Goal: Navigation & Orientation: Understand site structure

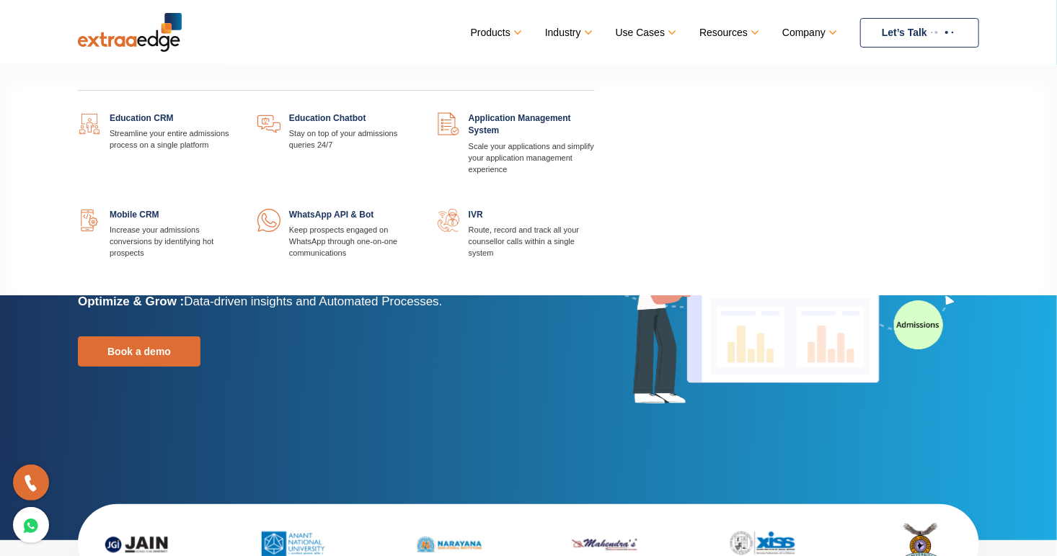
click at [236, 112] on link at bounding box center [236, 112] width 0 height 0
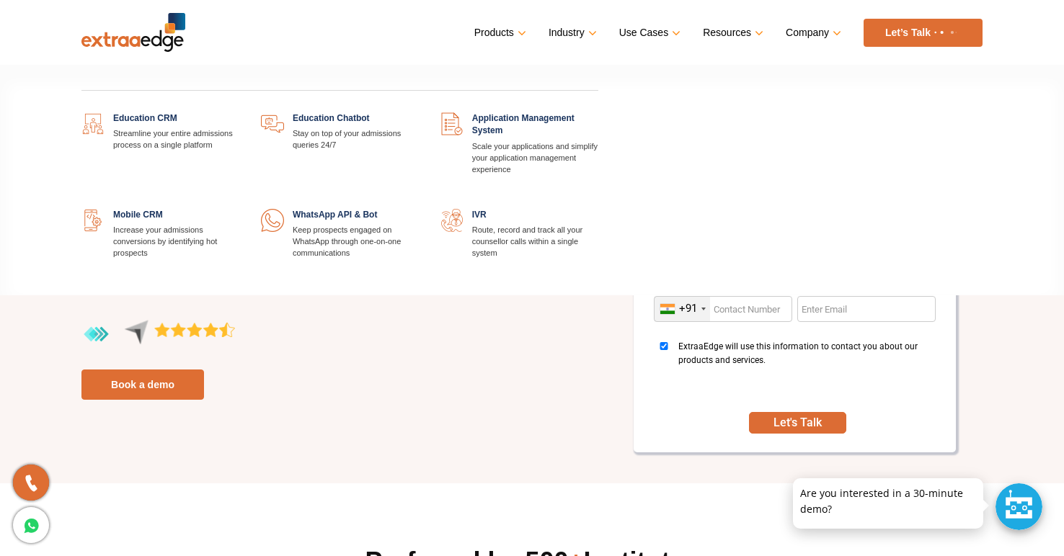
click at [598, 209] on link at bounding box center [598, 209] width 0 height 0
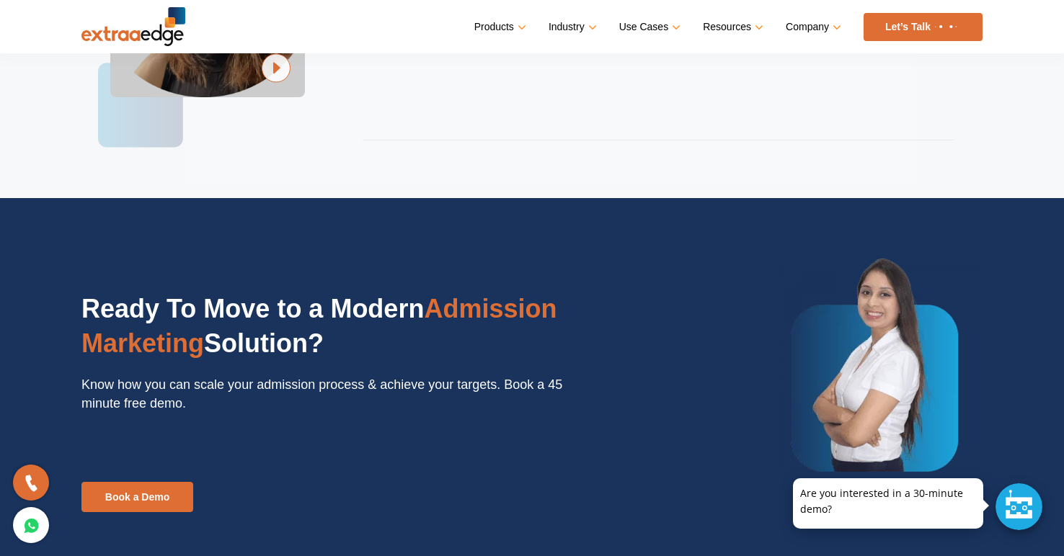
scroll to position [3072, 0]
